Goal: Task Accomplishment & Management: Manage account settings

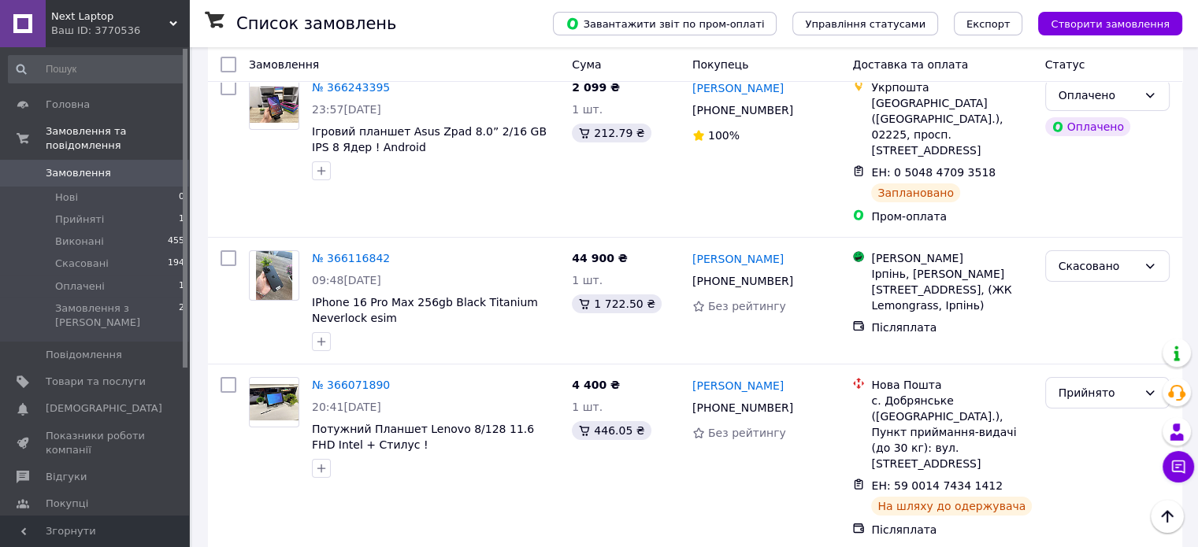
scroll to position [184, 0]
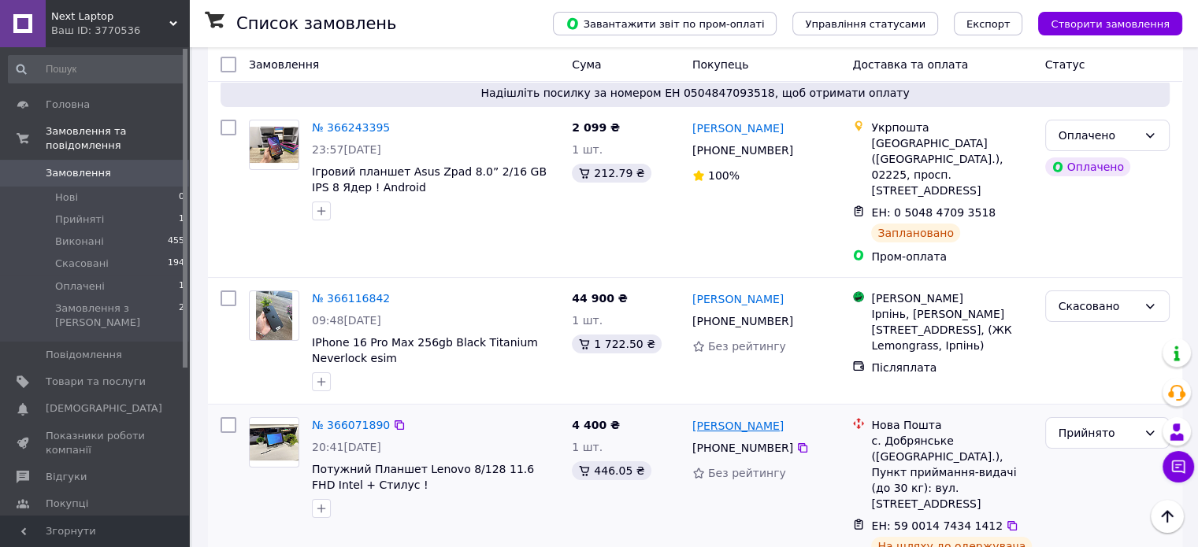
click at [732, 418] on link "[PERSON_NAME]" at bounding box center [737, 426] width 91 height 16
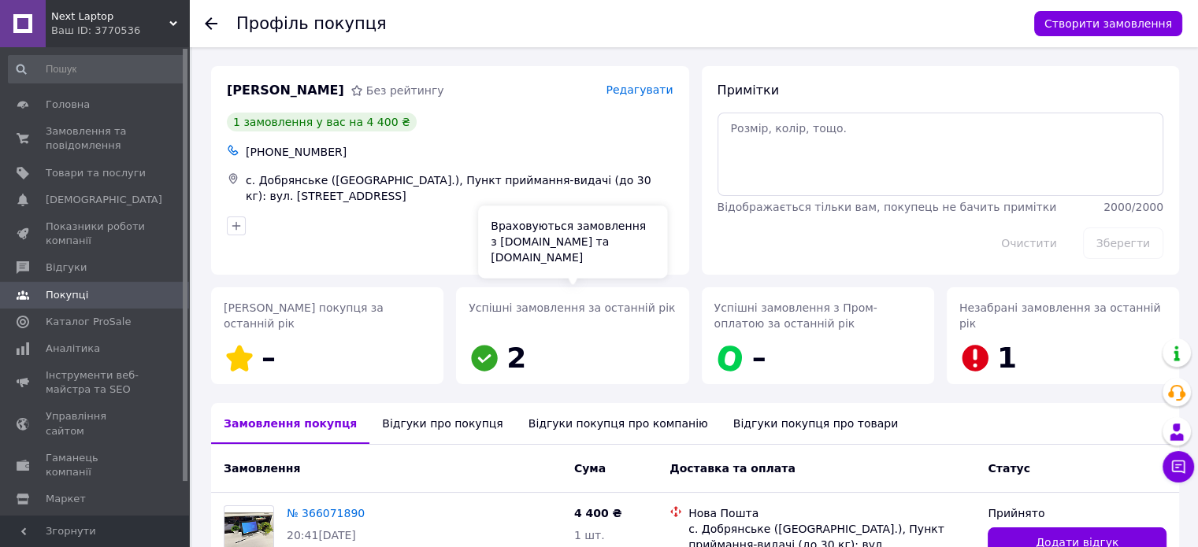
click at [480, 369] on icon at bounding box center [485, 358] width 26 height 26
click at [413, 426] on div "Відгуки про покупця" at bounding box center [442, 423] width 146 height 41
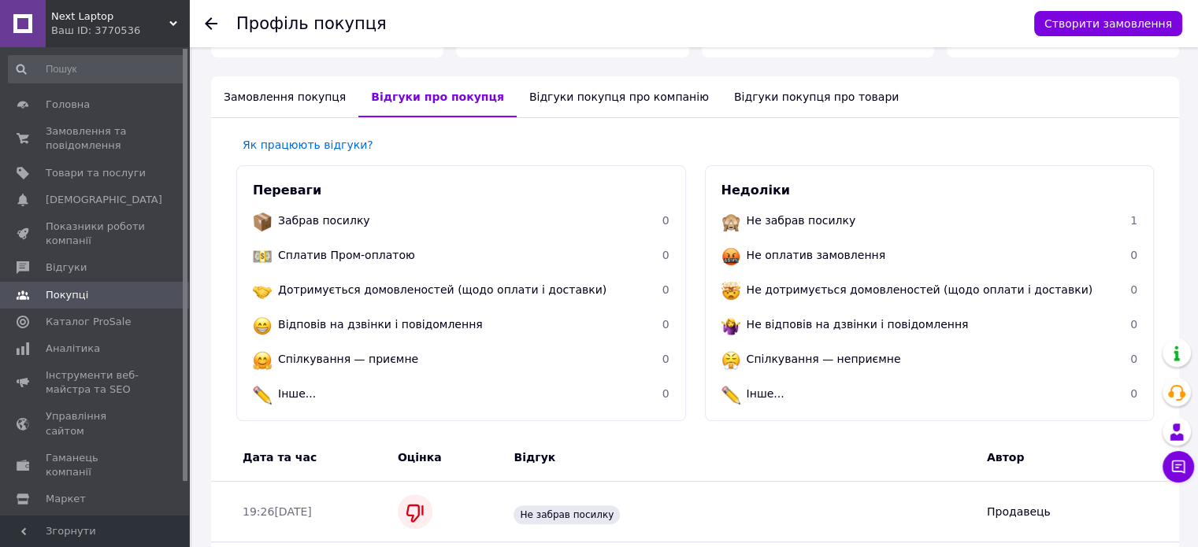
scroll to position [143, 0]
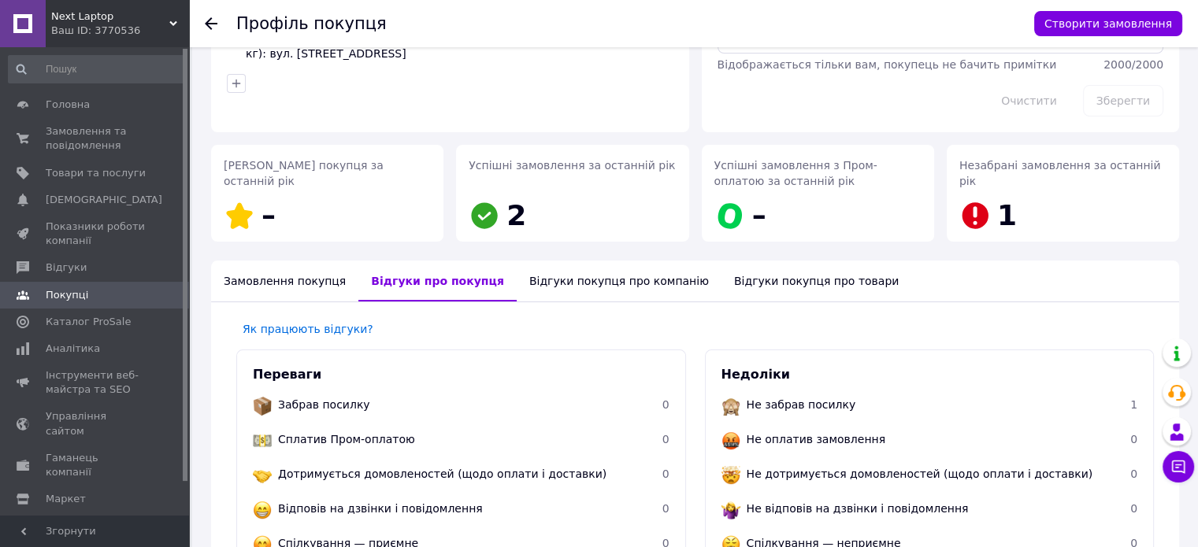
click at [283, 291] on div "Замовлення покупця" at bounding box center [284, 281] width 147 height 41
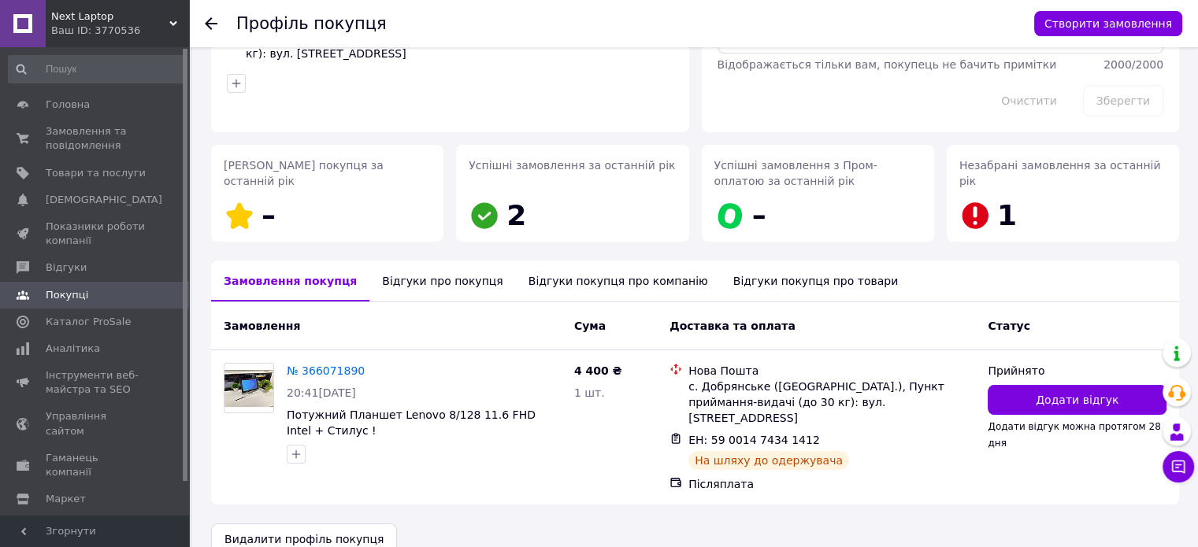
click at [369, 282] on div "Відгуки про покупця" at bounding box center [442, 281] width 146 height 41
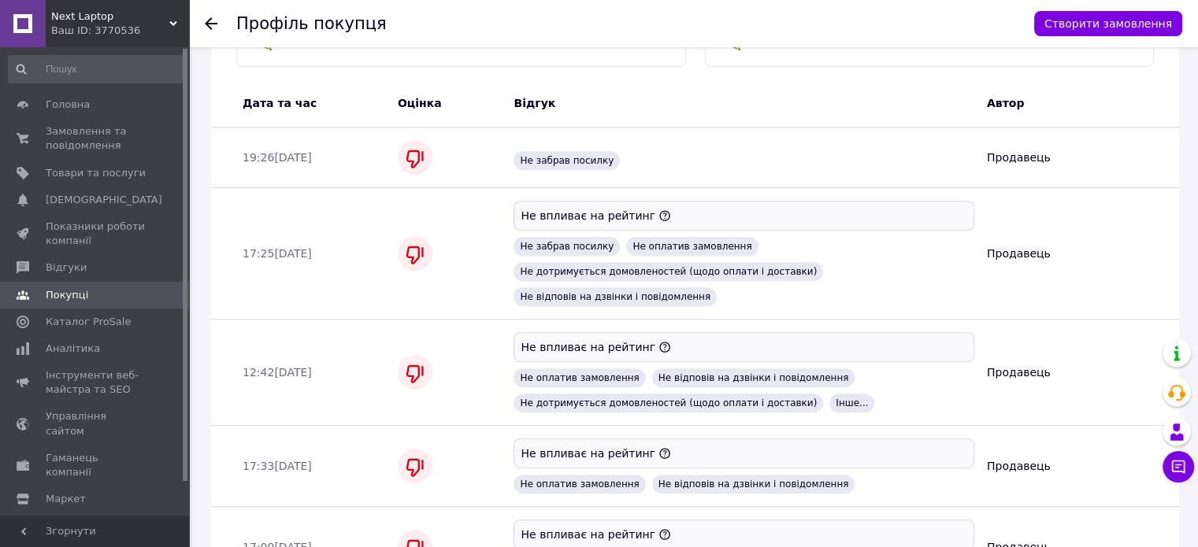
scroll to position [510, 0]
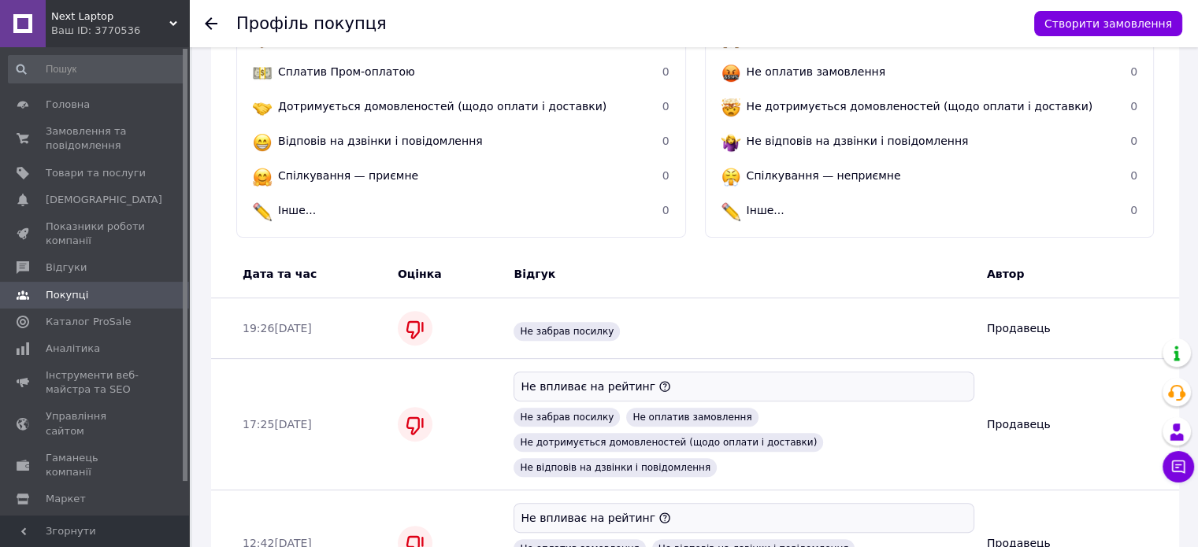
click at [419, 270] on span "Оцінка" at bounding box center [420, 274] width 44 height 13
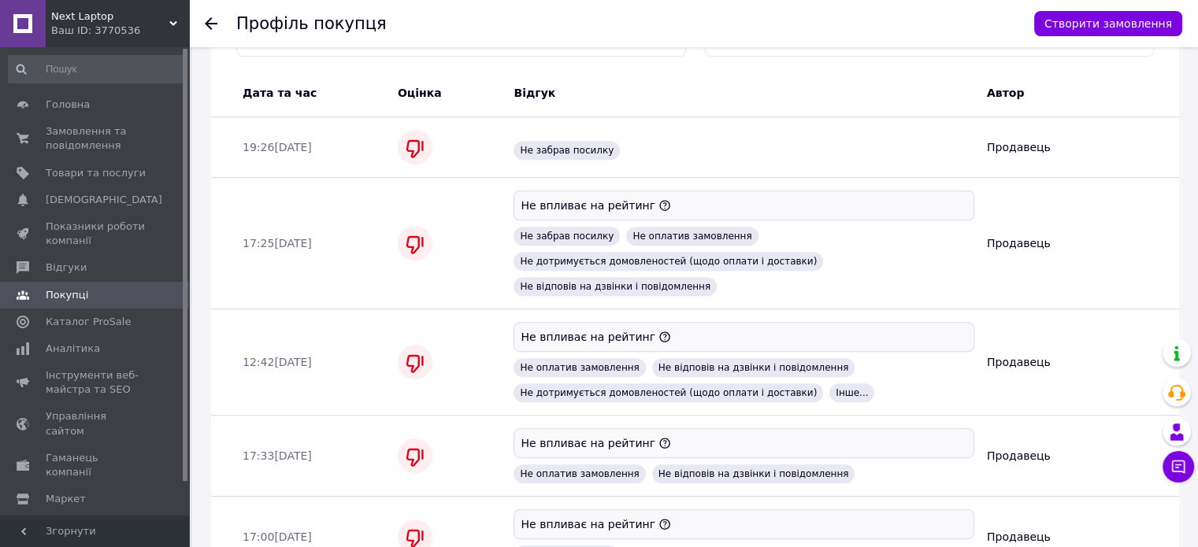
scroll to position [574, 0]
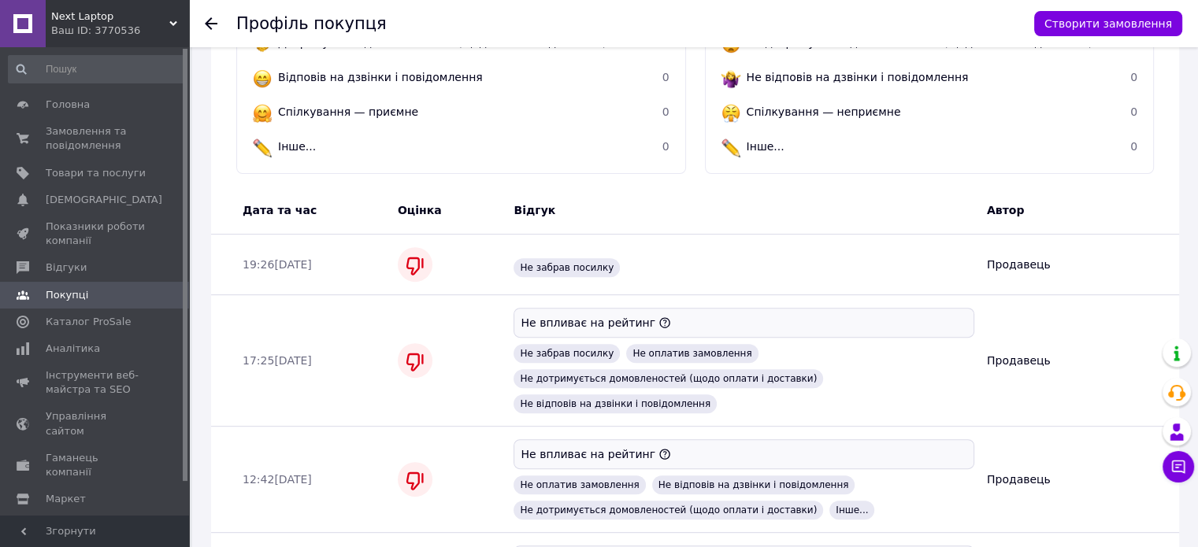
click at [536, 213] on span "Відгук" at bounding box center [535, 210] width 42 height 13
click at [384, 207] on div "Дата та час" at bounding box center [313, 210] width 155 height 28
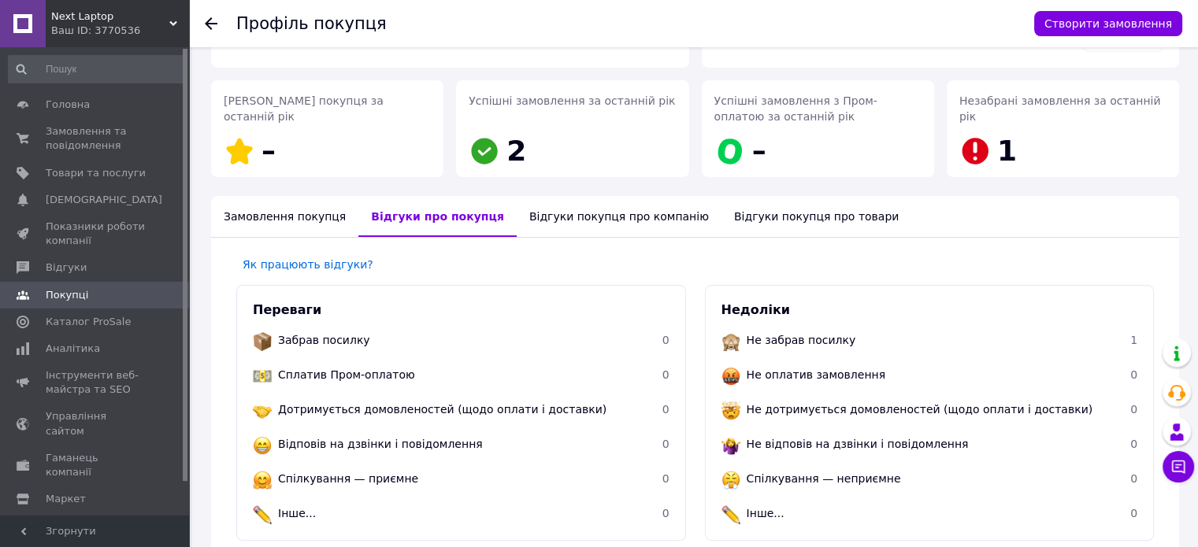
click at [517, 210] on div "Відгуки покупця про компанію" at bounding box center [619, 216] width 205 height 41
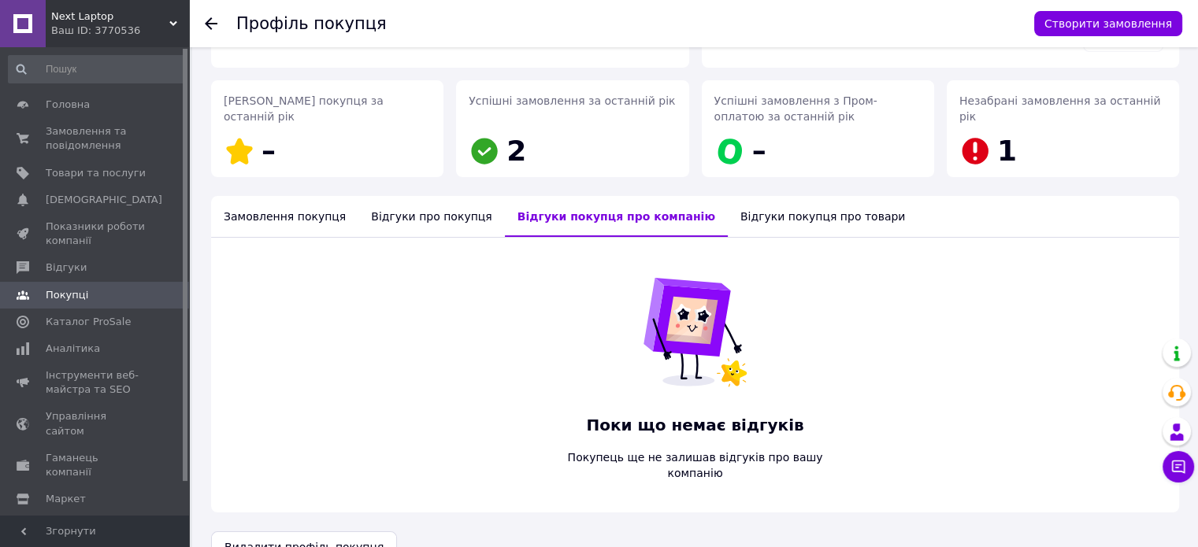
click at [728, 214] on div "Відгуки покупця про товари" at bounding box center [823, 216] width 190 height 41
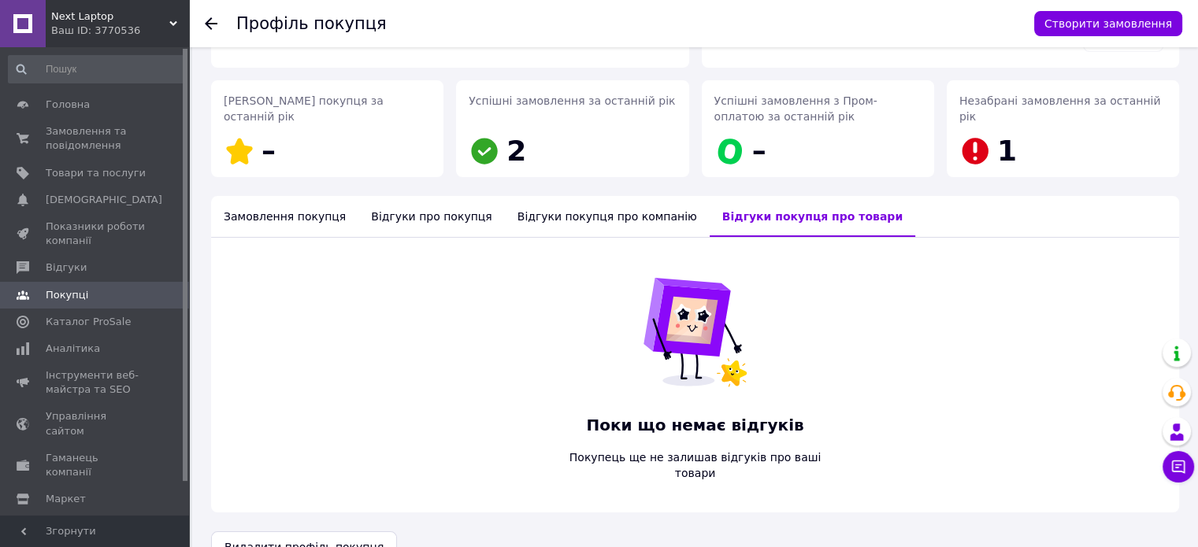
click at [304, 218] on div "Замовлення покупця" at bounding box center [284, 216] width 147 height 41
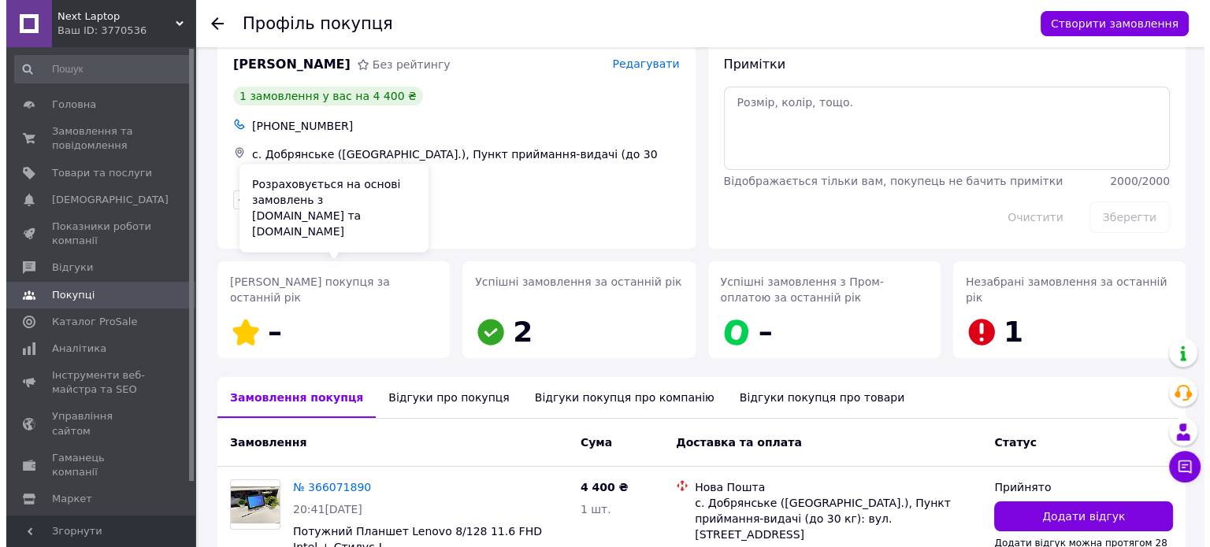
scroll to position [0, 0]
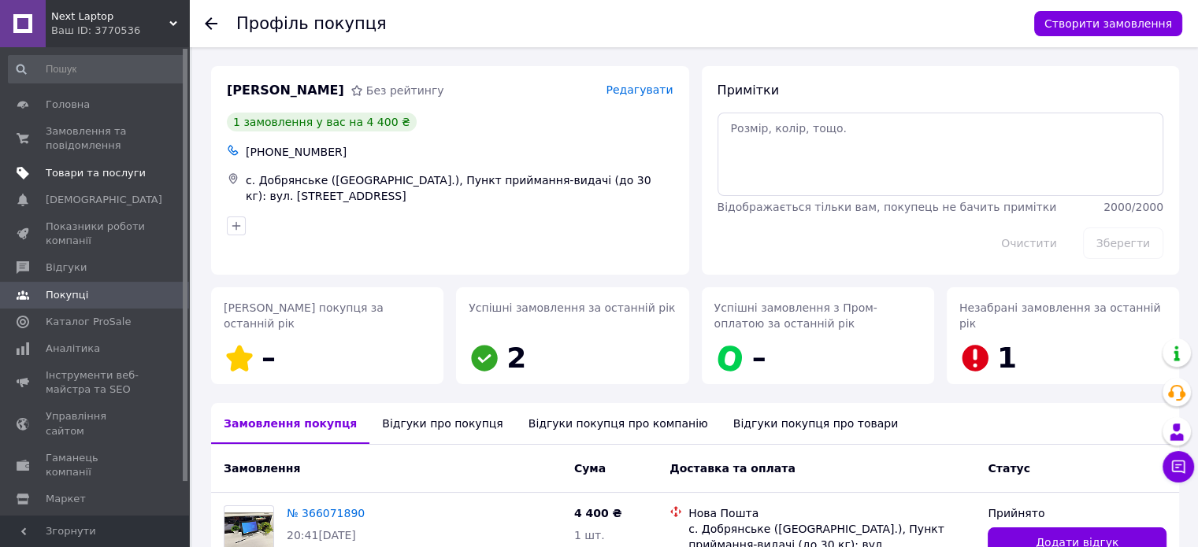
click at [122, 167] on span "Товари та послуги" at bounding box center [96, 173] width 100 height 14
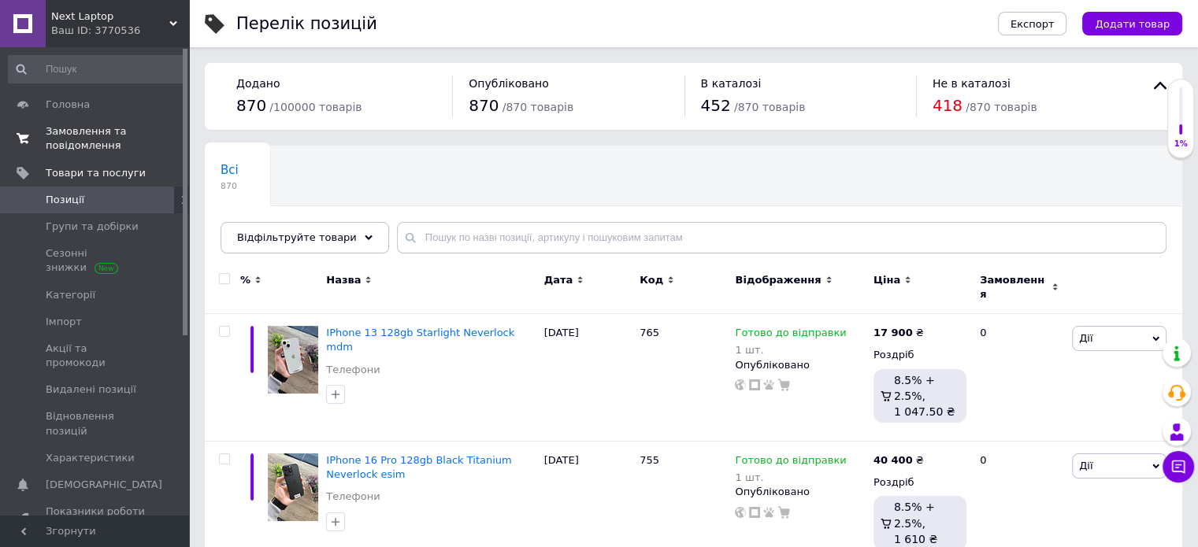
click at [120, 151] on span "Замовлення та повідомлення" at bounding box center [96, 138] width 100 height 28
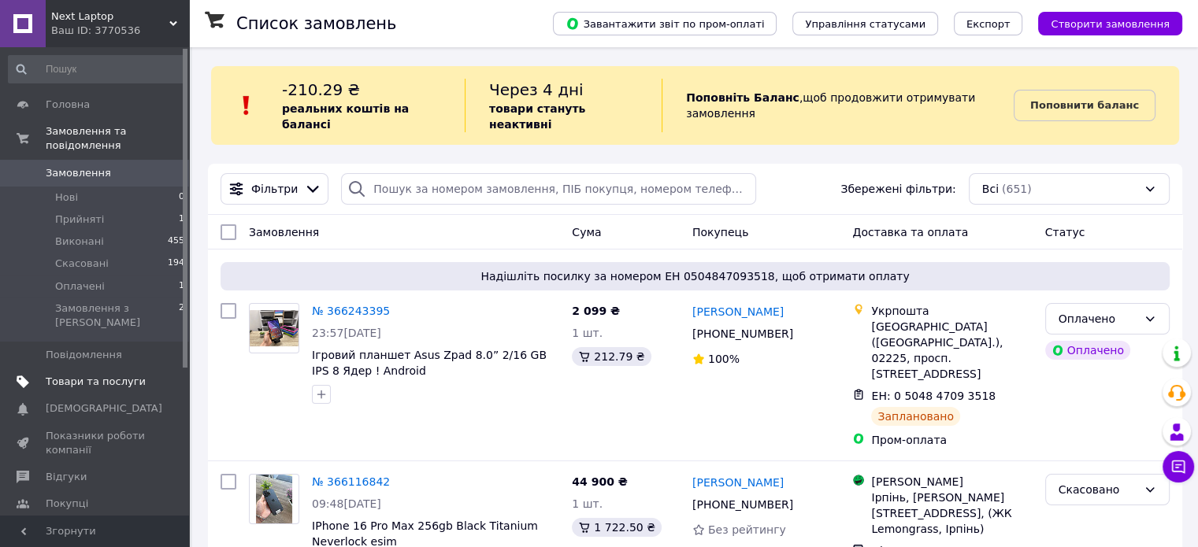
click at [99, 375] on span "Товари та послуги" at bounding box center [96, 382] width 100 height 14
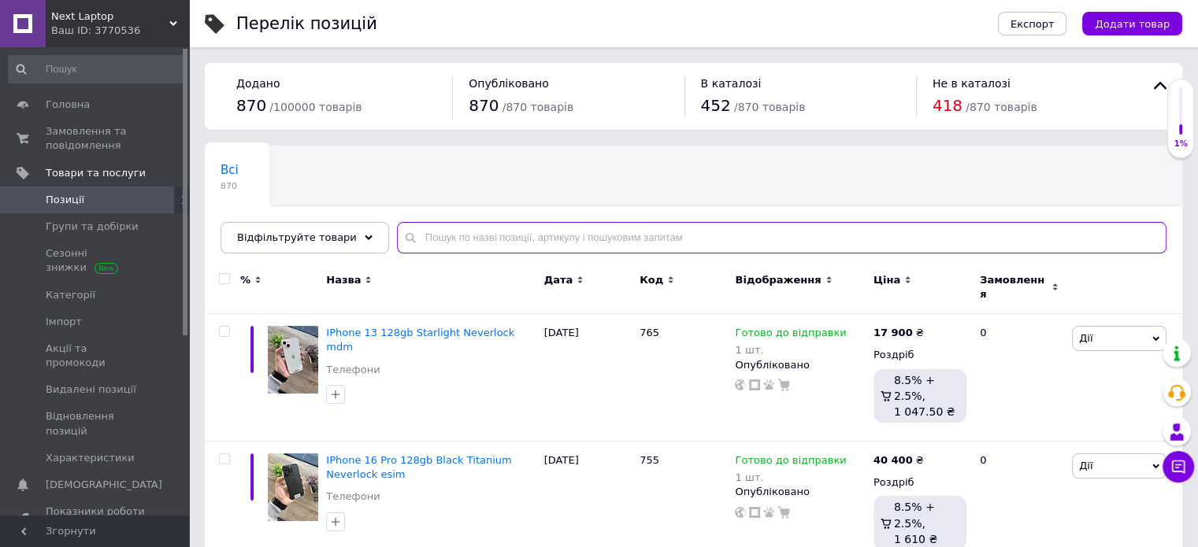
click at [467, 250] on input "text" at bounding box center [781, 238] width 769 height 32
type input "198"
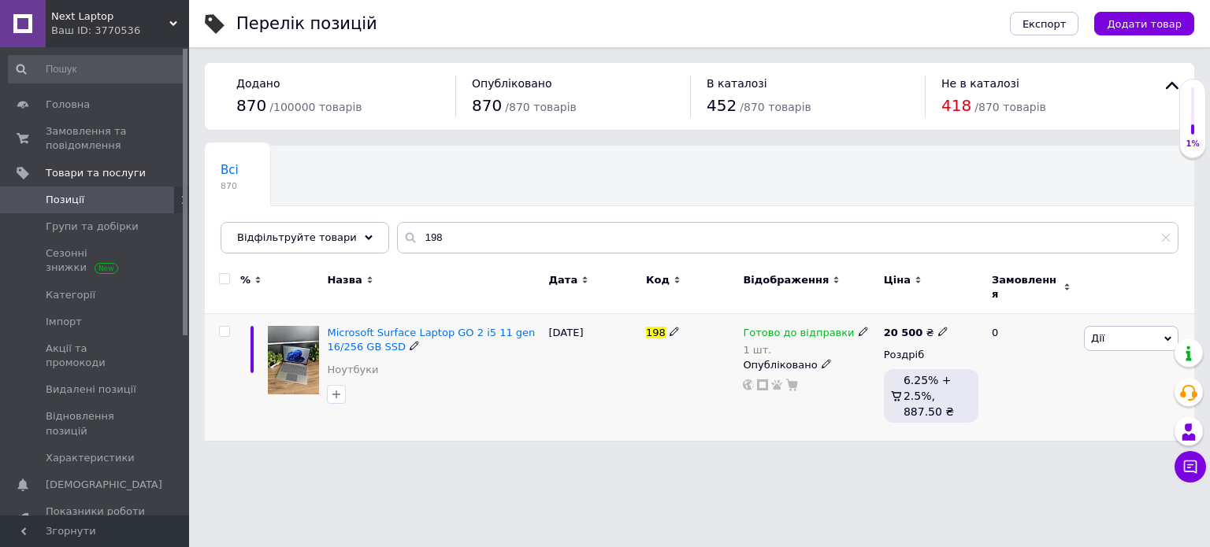
click at [858, 326] on span at bounding box center [862, 331] width 9 height 11
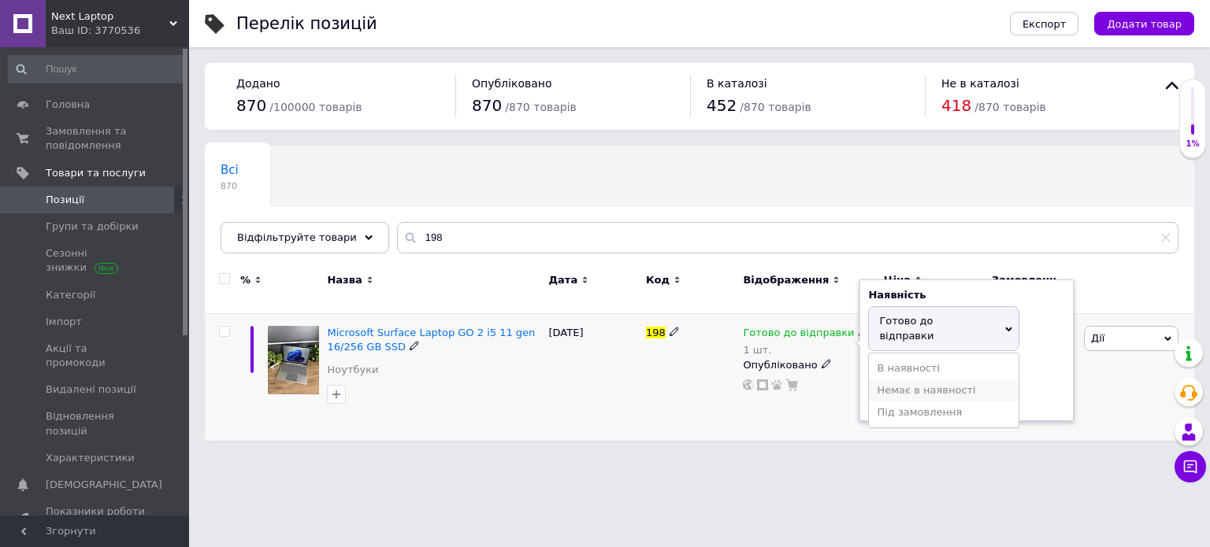
click at [895, 380] on li "Немає в наявності" at bounding box center [944, 391] width 150 height 22
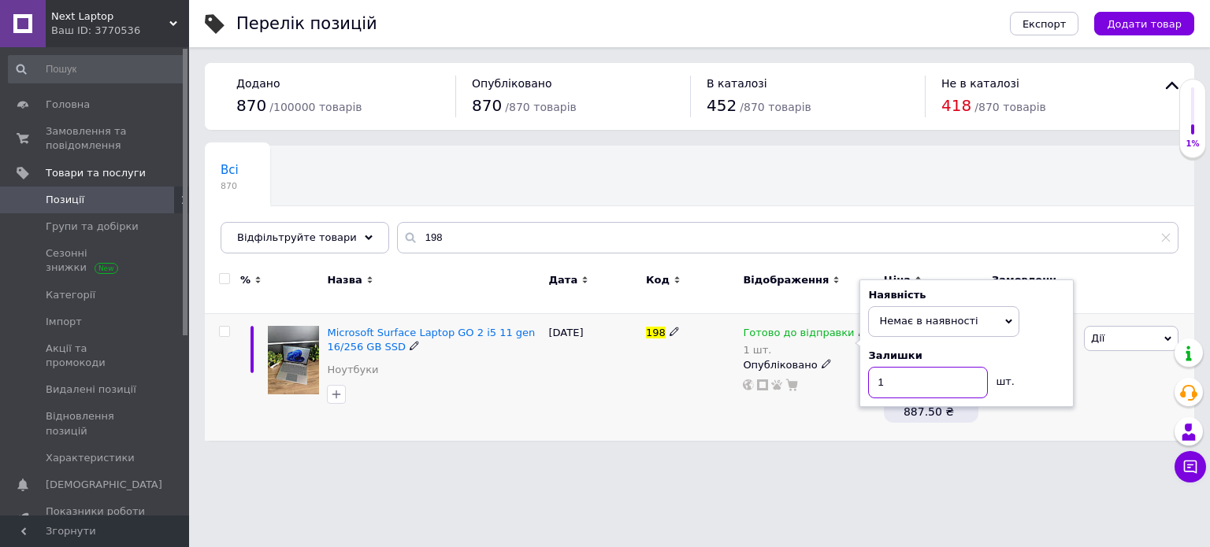
drag, startPoint x: 901, startPoint y: 380, endPoint x: 860, endPoint y: 374, distance: 41.3
click at [866, 374] on div "Наявність Немає в наявності В наявності Під замовлення Готово до відправки Зали…" at bounding box center [966, 344] width 214 height 128
type input "0"
